Goal: Task Accomplishment & Management: Use online tool/utility

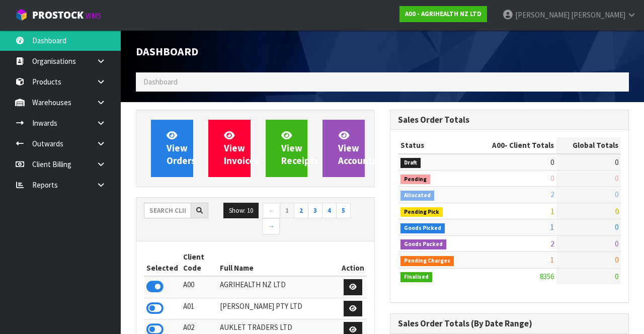
scroll to position [790, 254]
click at [158, 207] on input "text" at bounding box center [167, 211] width 47 height 16
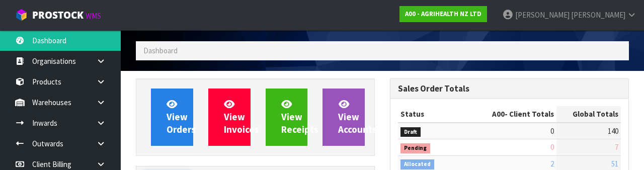
scroll to position [118, 0]
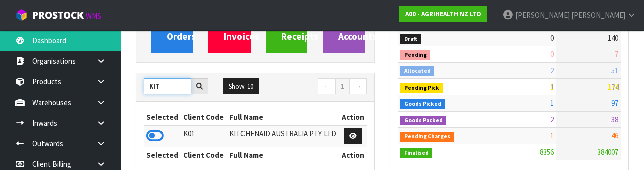
type input "KIT"
click at [161, 132] on icon at bounding box center [154, 135] width 17 height 15
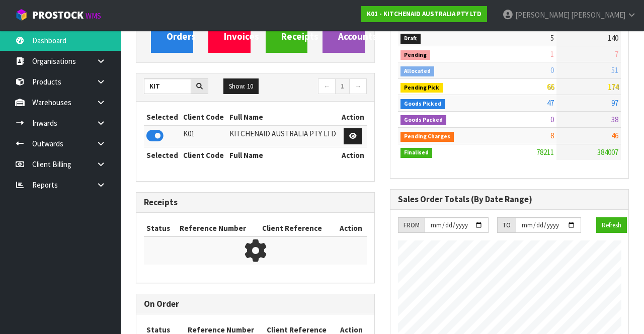
scroll to position [855, 254]
click at [98, 121] on icon at bounding box center [101, 123] width 10 height 8
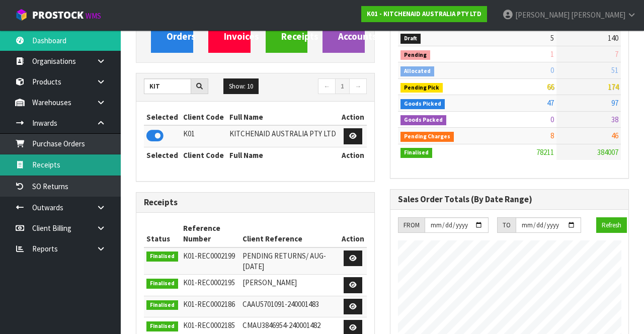
click at [51, 172] on link "Receipts" at bounding box center [60, 165] width 121 height 21
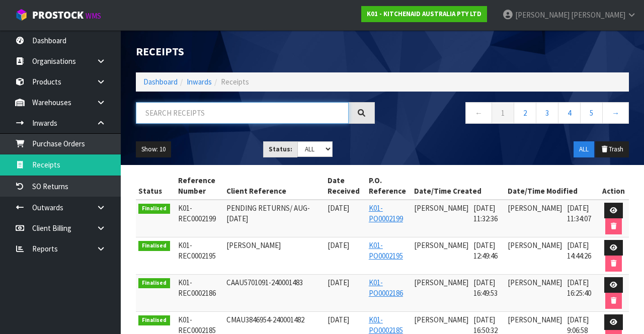
paste input "3825770"
click at [448, 153] on div "Show: 10 5 10 25 50 Status: Draft Pending Goods Checked Goods Putaway Pending C…" at bounding box center [382, 149] width 508 height 31
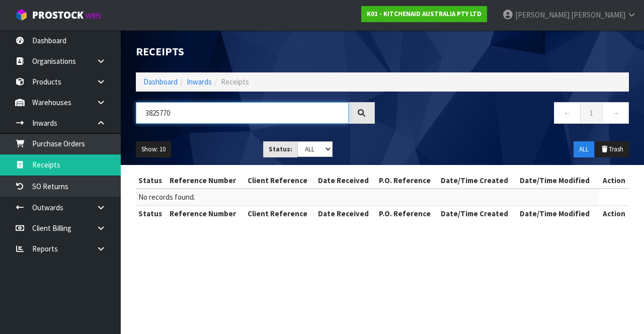
click at [308, 115] on input "3825770" at bounding box center [242, 113] width 213 height 22
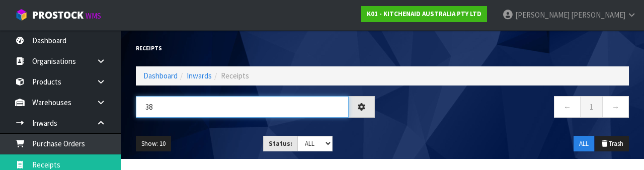
type input "3"
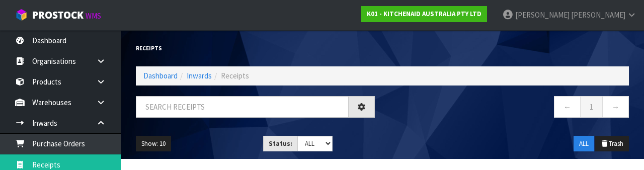
click at [484, 120] on nav "← 1 →" at bounding box center [509, 108] width 239 height 25
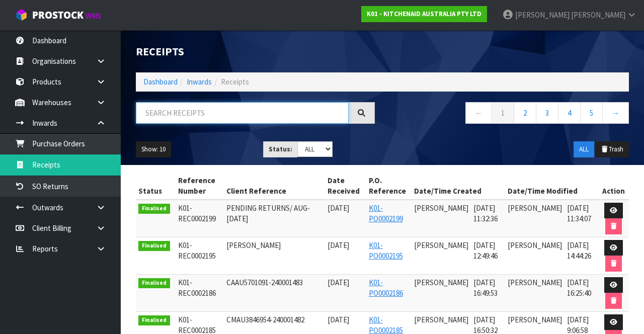
click at [179, 110] on input "text" at bounding box center [242, 113] width 213 height 22
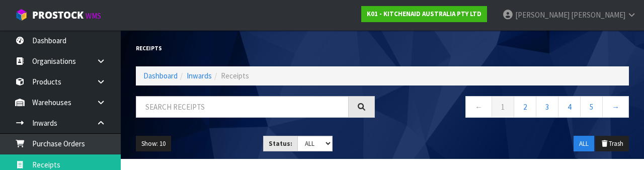
click at [404, 133] on div "Show: 10 5 10 25 50 Status: Draft Pending Goods Checked Goods Putaway Pending C…" at bounding box center [382, 143] width 508 height 31
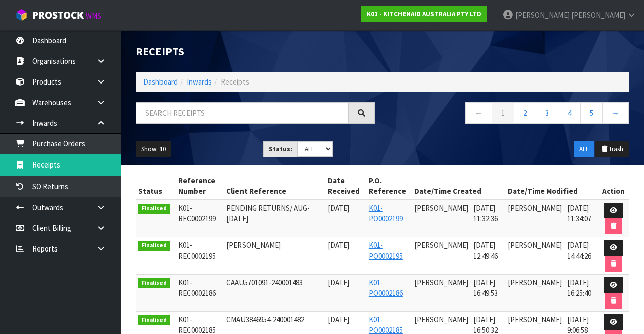
click at [106, 124] on link at bounding box center [105, 123] width 32 height 21
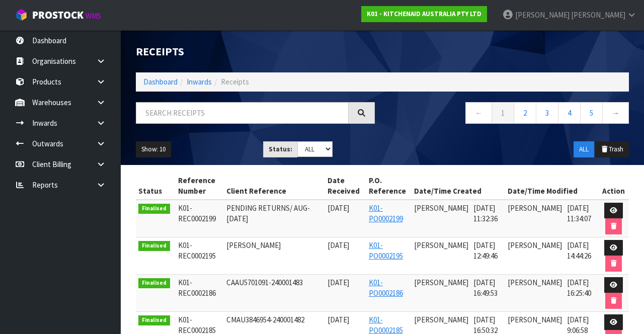
click at [105, 102] on icon at bounding box center [101, 103] width 10 height 8
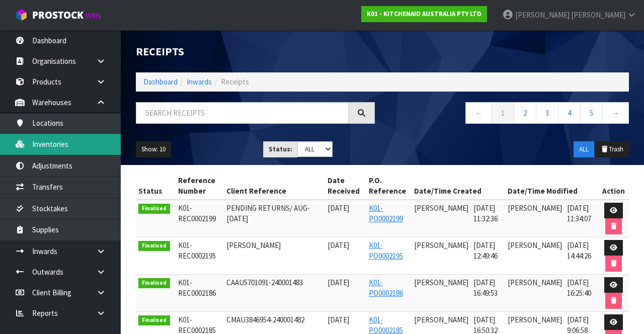
click at [45, 149] on link "Inventories" at bounding box center [60, 144] width 121 height 21
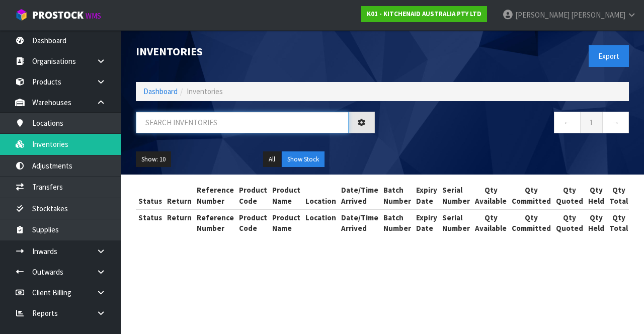
click at [180, 126] on input "text" at bounding box center [242, 123] width 213 height 22
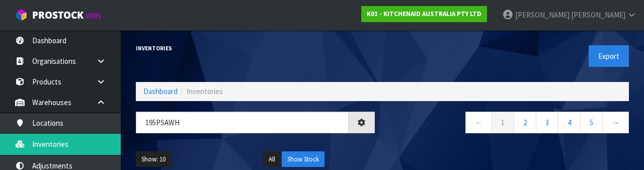
click at [409, 139] on div "← 1 2 3 4 5 →" at bounding box center [510, 128] width 254 height 32
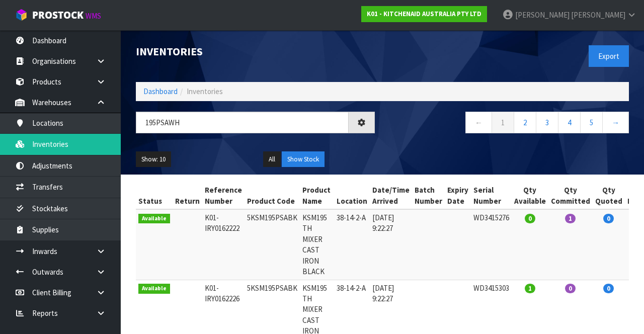
type input "195PSAWH"
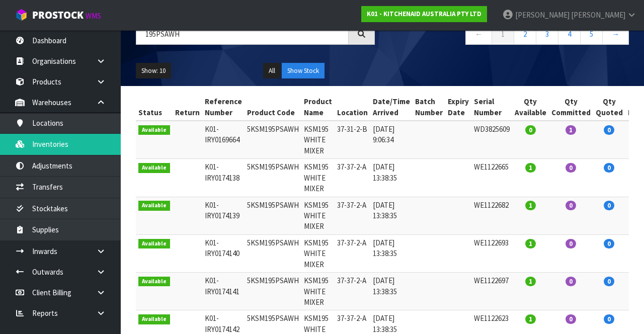
scroll to position [87, 0]
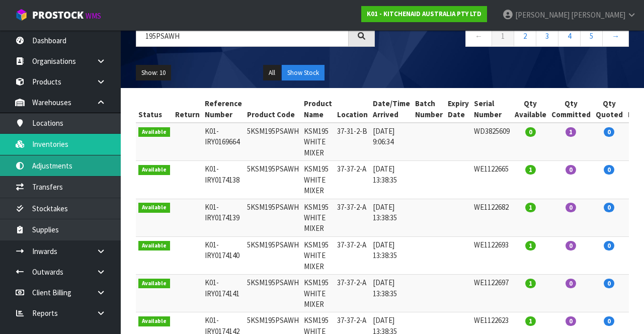
click at [88, 157] on link "Adjustments" at bounding box center [60, 166] width 121 height 21
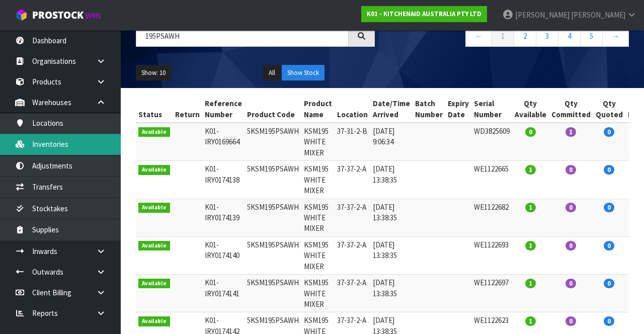
click at [92, 148] on link "Inventories" at bounding box center [60, 144] width 121 height 21
click at [88, 148] on link "Inventories" at bounding box center [60, 144] width 121 height 21
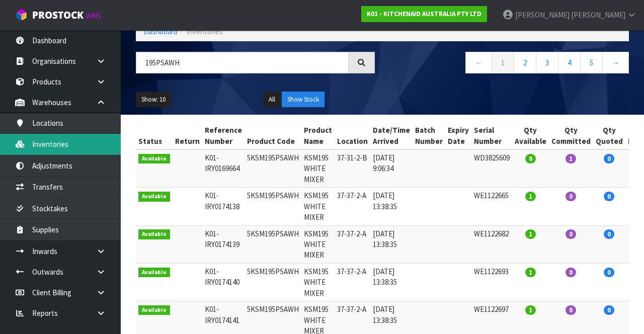
scroll to position [59, 0]
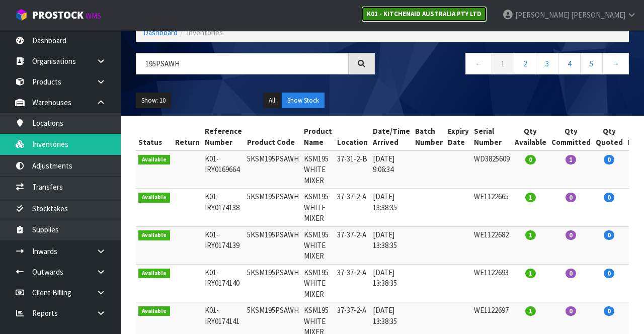
click at [475, 17] on strong "K01 - KITCHENAID AUSTRALIA PTY LTD" at bounding box center [424, 14] width 115 height 9
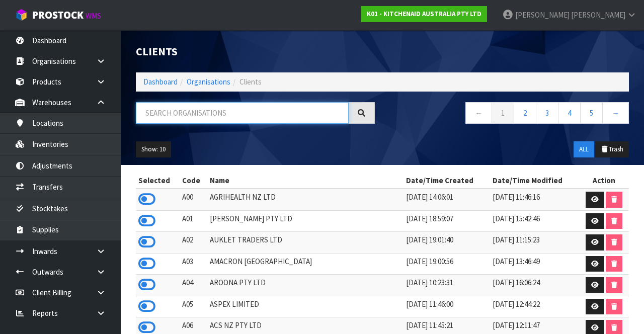
click at [227, 117] on input "text" at bounding box center [242, 113] width 213 height 22
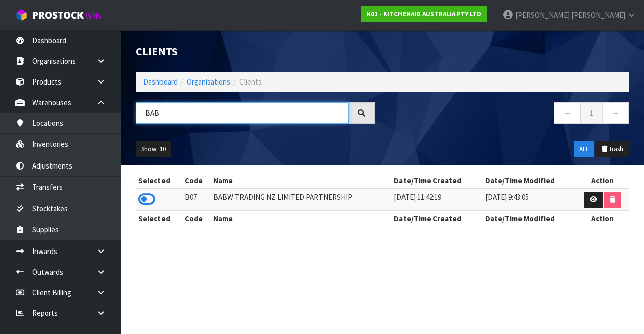
type input "BAB"
click at [146, 192] on icon at bounding box center [146, 199] width 17 height 15
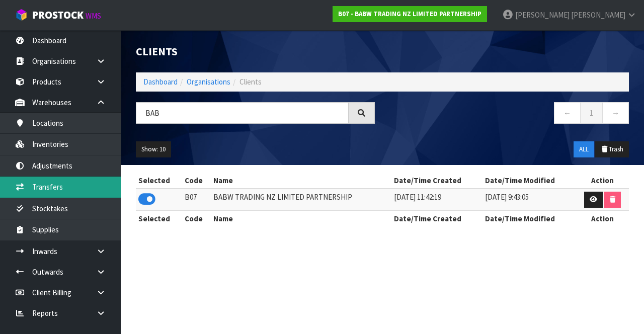
click at [72, 189] on link "Transfers" at bounding box center [60, 187] width 121 height 21
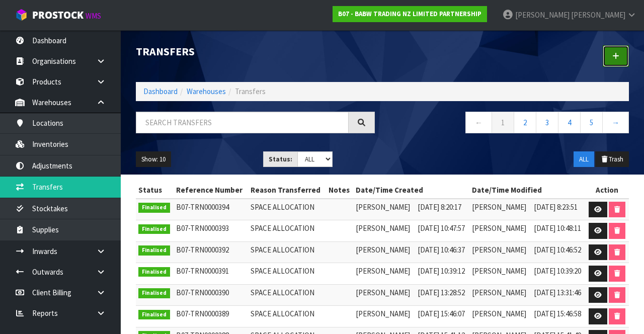
click at [623, 61] on link at bounding box center [616, 56] width 26 height 22
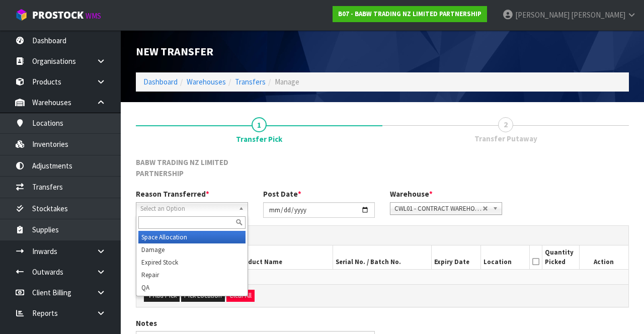
click at [219, 203] on span "Select an Option" at bounding box center [187, 209] width 94 height 12
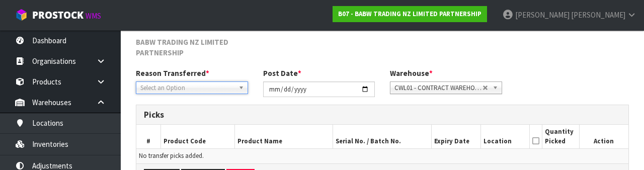
scroll to position [131, 0]
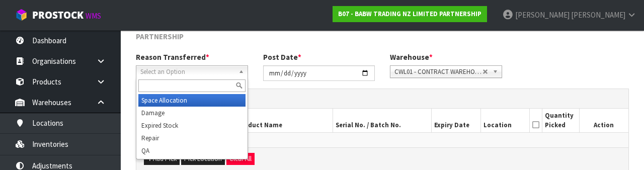
click at [219, 66] on span "Select an Option" at bounding box center [187, 72] width 94 height 12
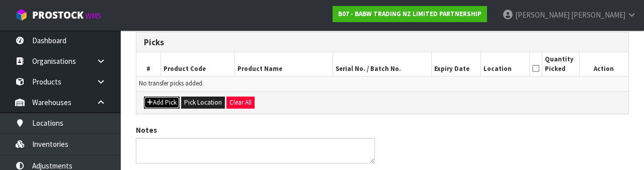
click at [168, 102] on button "Add Pick" at bounding box center [162, 103] width 36 height 12
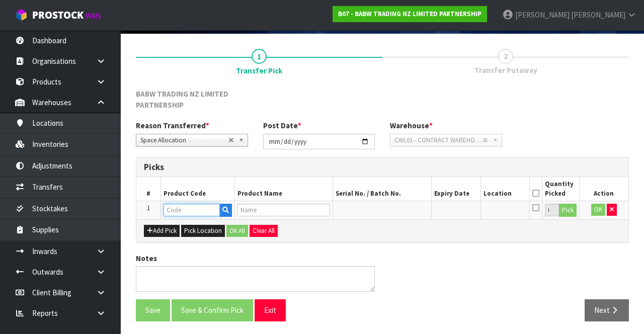
click at [191, 206] on input "text" at bounding box center [192, 210] width 56 height 13
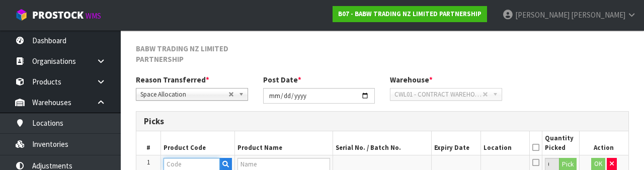
scroll to position [187, 0]
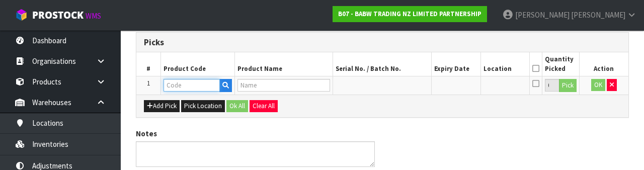
paste input "3825770"
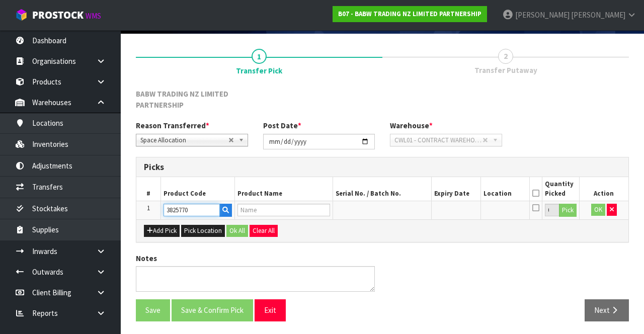
type input "3825770"
click at [177, 206] on input "text" at bounding box center [192, 210] width 56 height 13
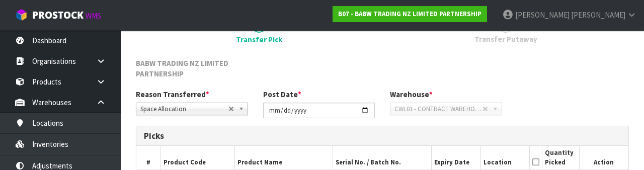
scroll to position [187, 0]
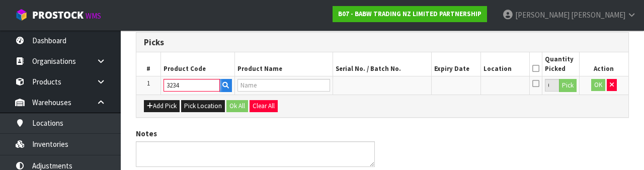
type input "32345"
type input "BIRTHDAY BEAR VII"
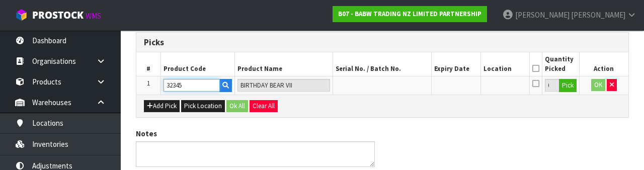
type input "32345"
click at [575, 84] on button "Pick" at bounding box center [568, 85] width 18 height 13
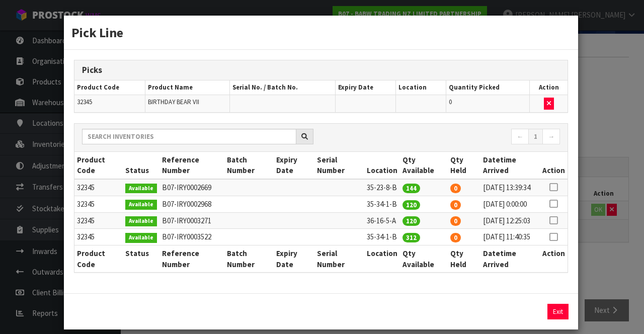
scroll to position [50, 0]
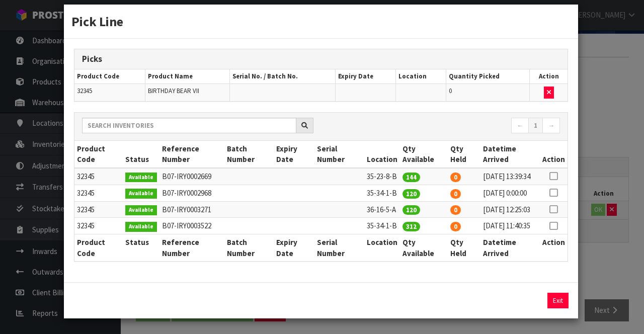
click at [557, 141] on th "Action" at bounding box center [554, 154] width 28 height 27
click at [555, 176] on icon at bounding box center [554, 176] width 8 height 1
copy td "35-34-1-B"
click at [517, 300] on button "Assign Pick" at bounding box center [523, 301] width 41 height 16
type input "144"
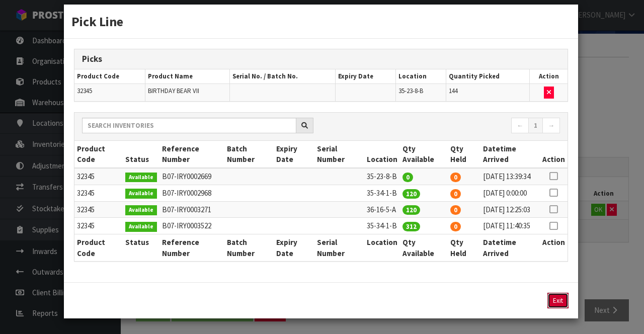
click at [563, 303] on button "Exit" at bounding box center [558, 301] width 21 height 16
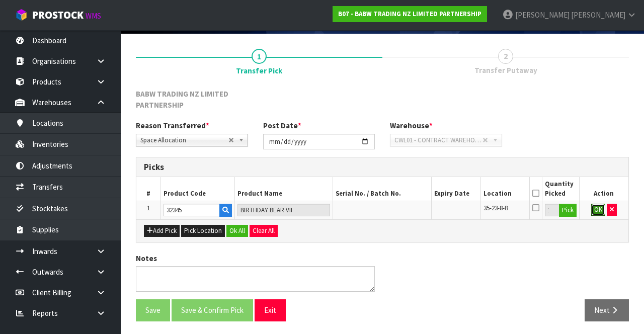
click at [601, 204] on button "OK" at bounding box center [598, 210] width 14 height 12
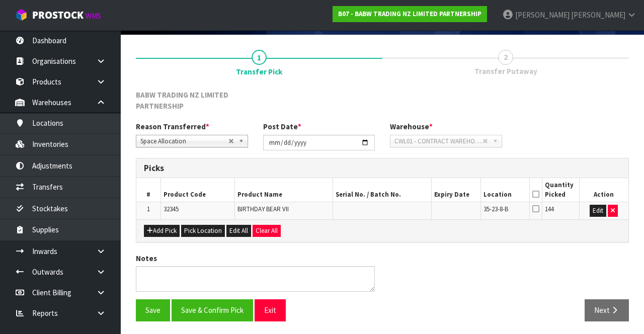
click at [537, 194] on icon at bounding box center [536, 194] width 7 height 1
click at [211, 311] on button "Save & Confirm Pick" at bounding box center [213, 310] width 82 height 22
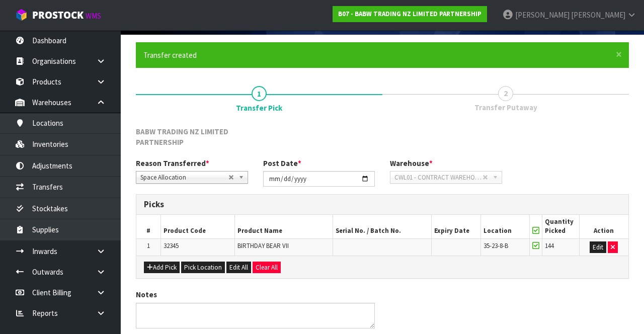
scroll to position [0, 0]
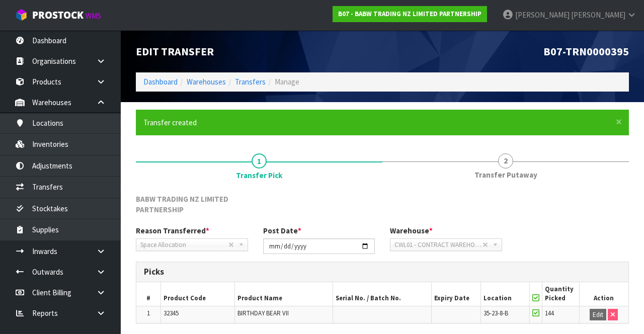
scroll to position [82, 0]
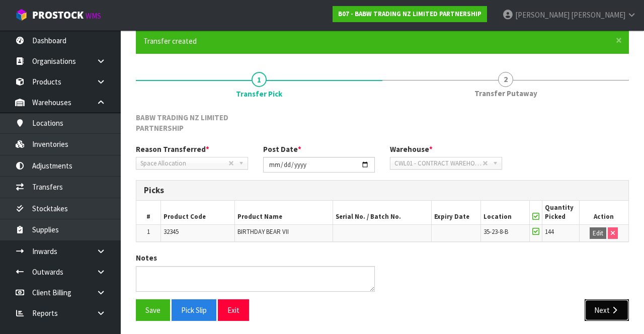
click at [611, 313] on button "Next" at bounding box center [607, 310] width 44 height 22
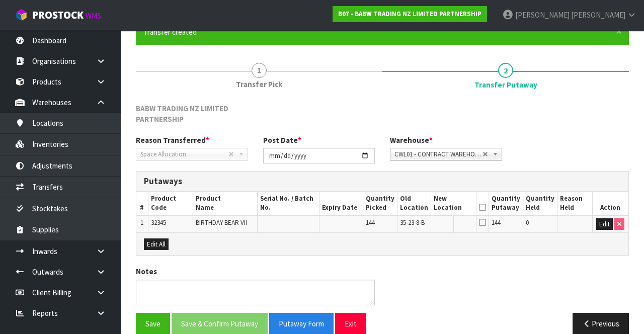
scroll to position [111, 0]
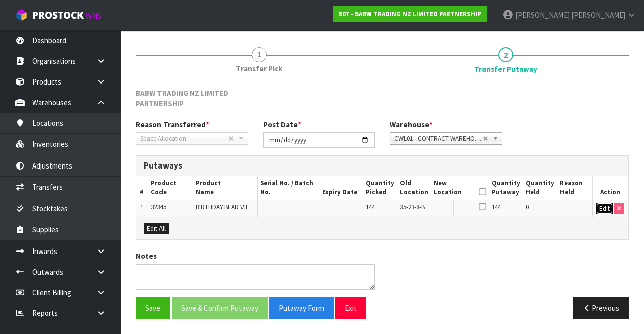
click at [607, 204] on button "Edit" at bounding box center [604, 209] width 17 height 12
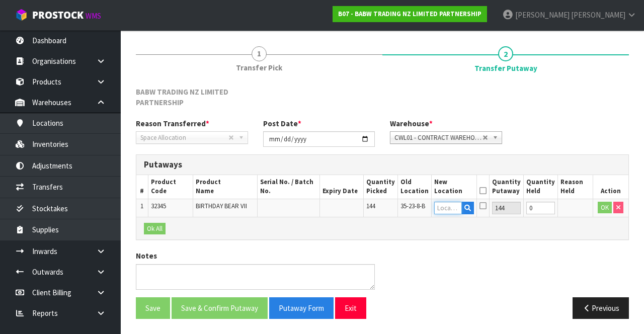
click at [454, 202] on input "text" at bounding box center [448, 208] width 28 height 13
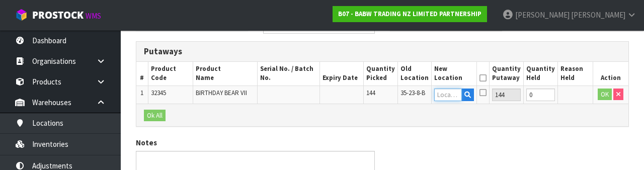
scroll to position [223, 0]
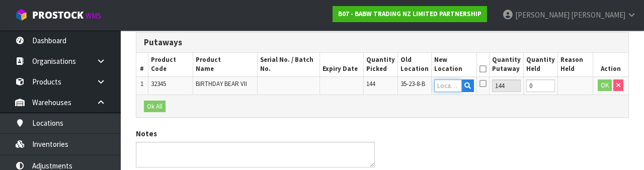
type input "35-34-1-B"
click at [602, 84] on button "OK" at bounding box center [605, 86] width 14 height 12
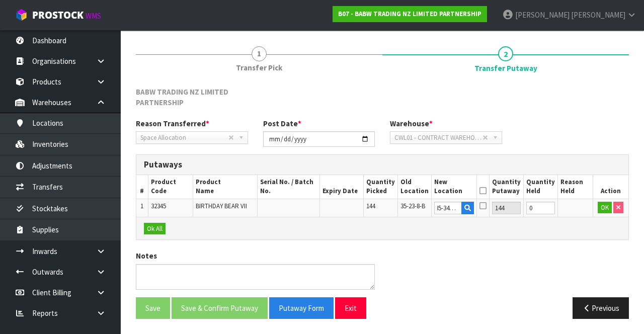
scroll to position [0, 0]
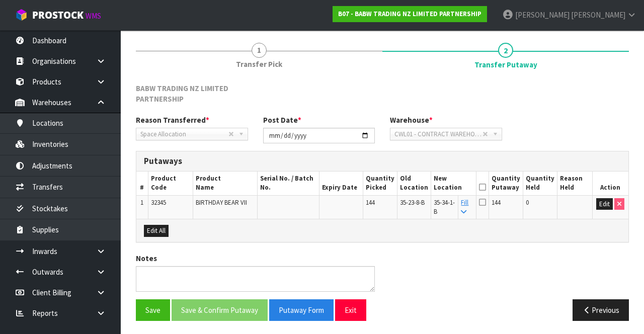
click at [486, 187] on icon at bounding box center [482, 187] width 7 height 1
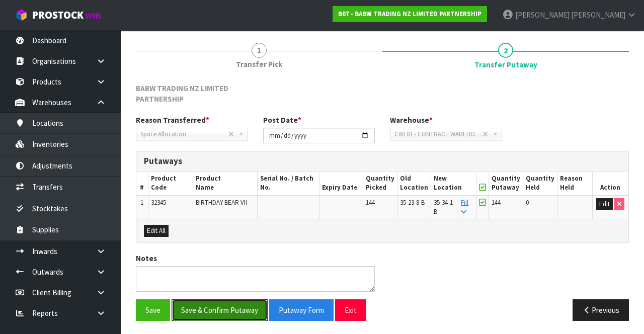
click at [216, 306] on button "Save & Confirm Putaway" at bounding box center [220, 310] width 96 height 22
